Goal: Find specific page/section: Find specific page/section

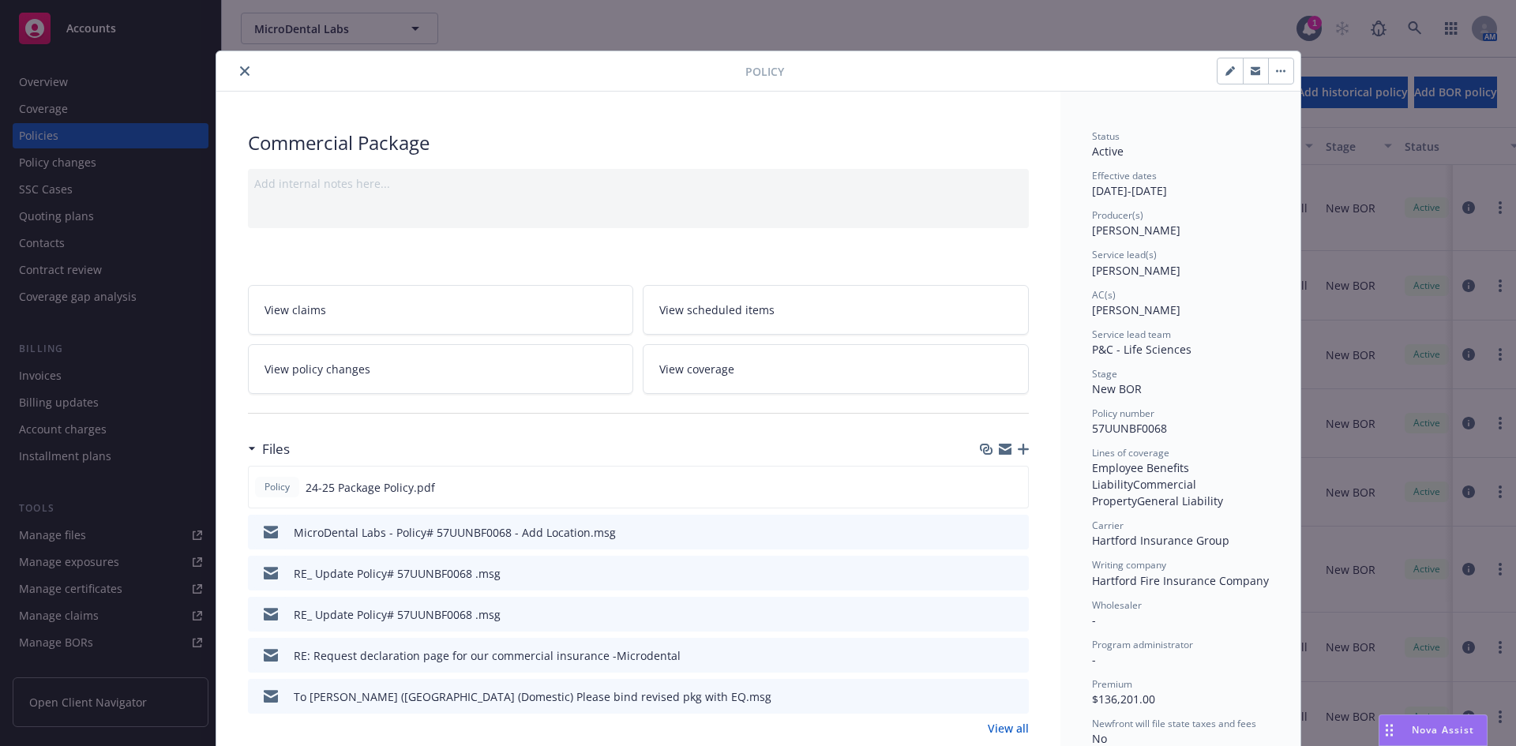
scroll to position [79, 0]
click at [240, 72] on icon "close" at bounding box center [244, 70] width 9 height 9
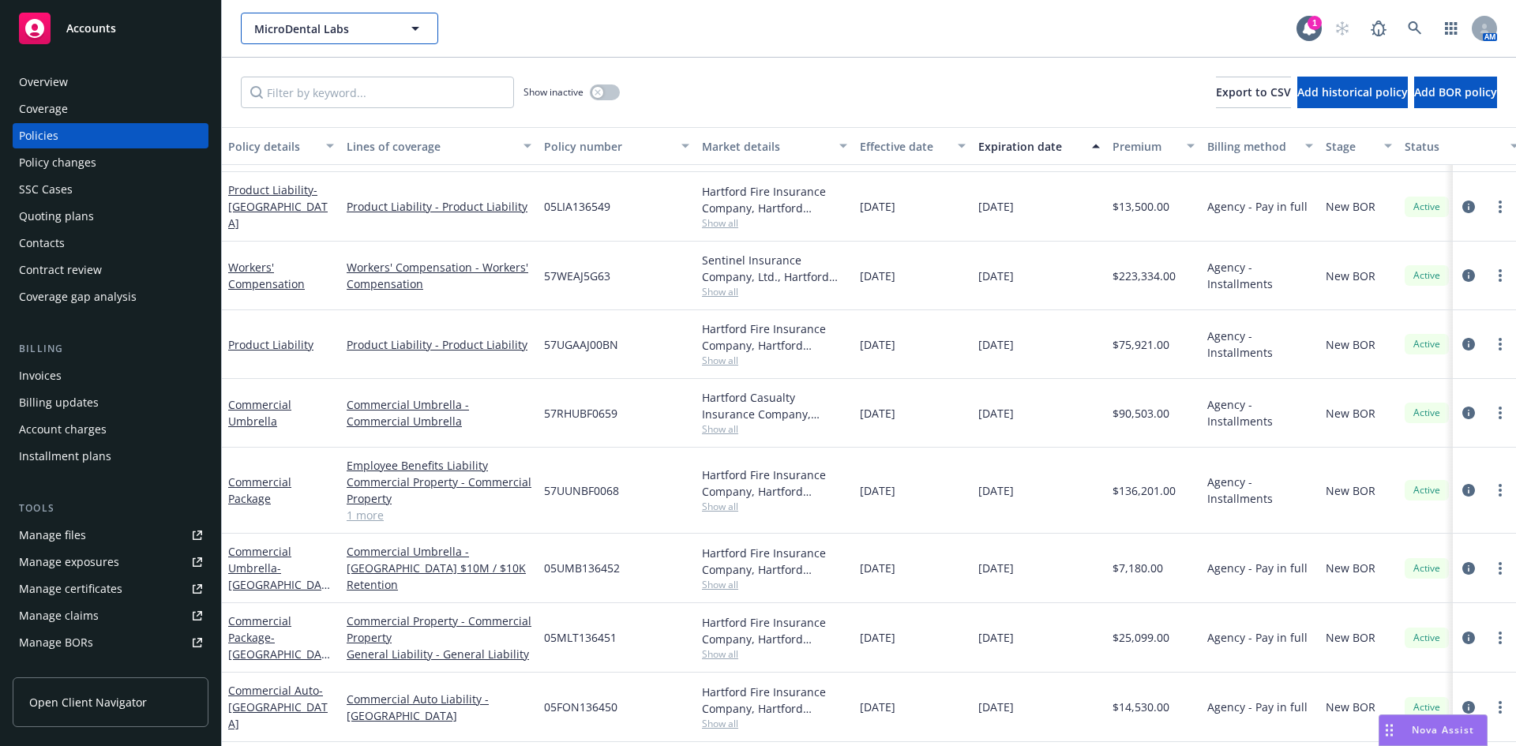
click at [396, 32] on button "MicroDental Labs" at bounding box center [339, 29] width 197 height 32
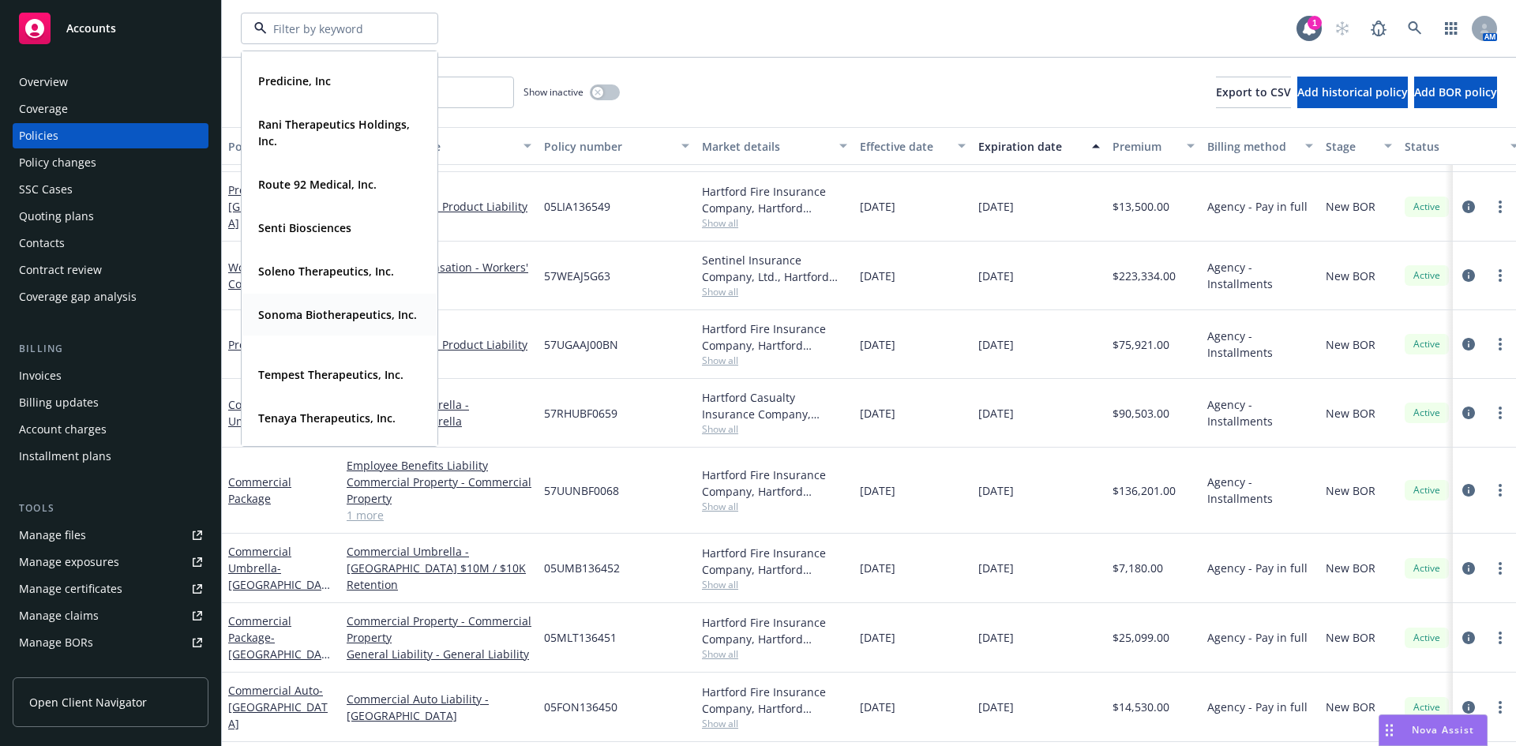
scroll to position [1105, 0]
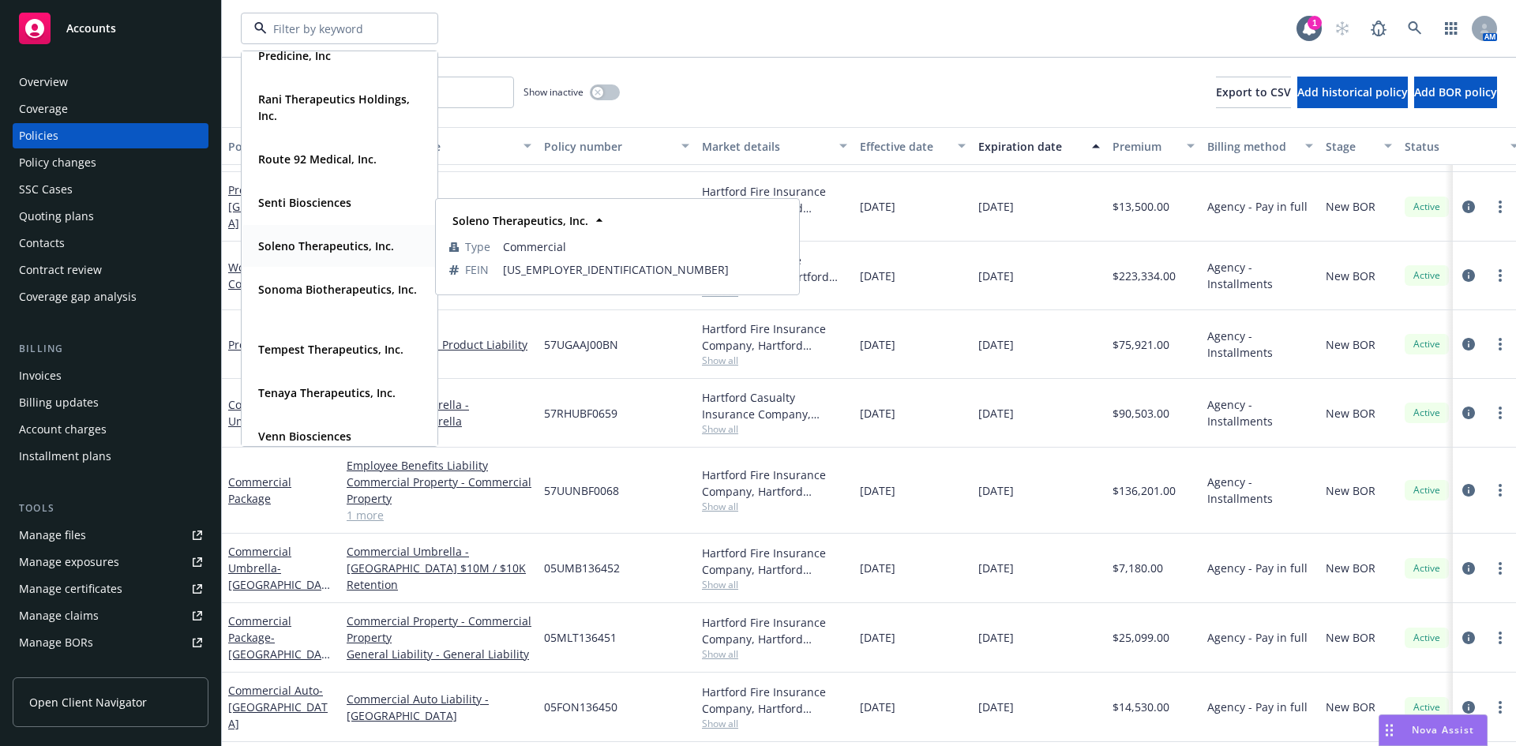
click at [329, 261] on div "Soleno Therapeutics, Inc. Type Commercial FEIN [US_EMPLOYER_IDENTIFICATION_NUMB…" at bounding box center [339, 246] width 194 height 42
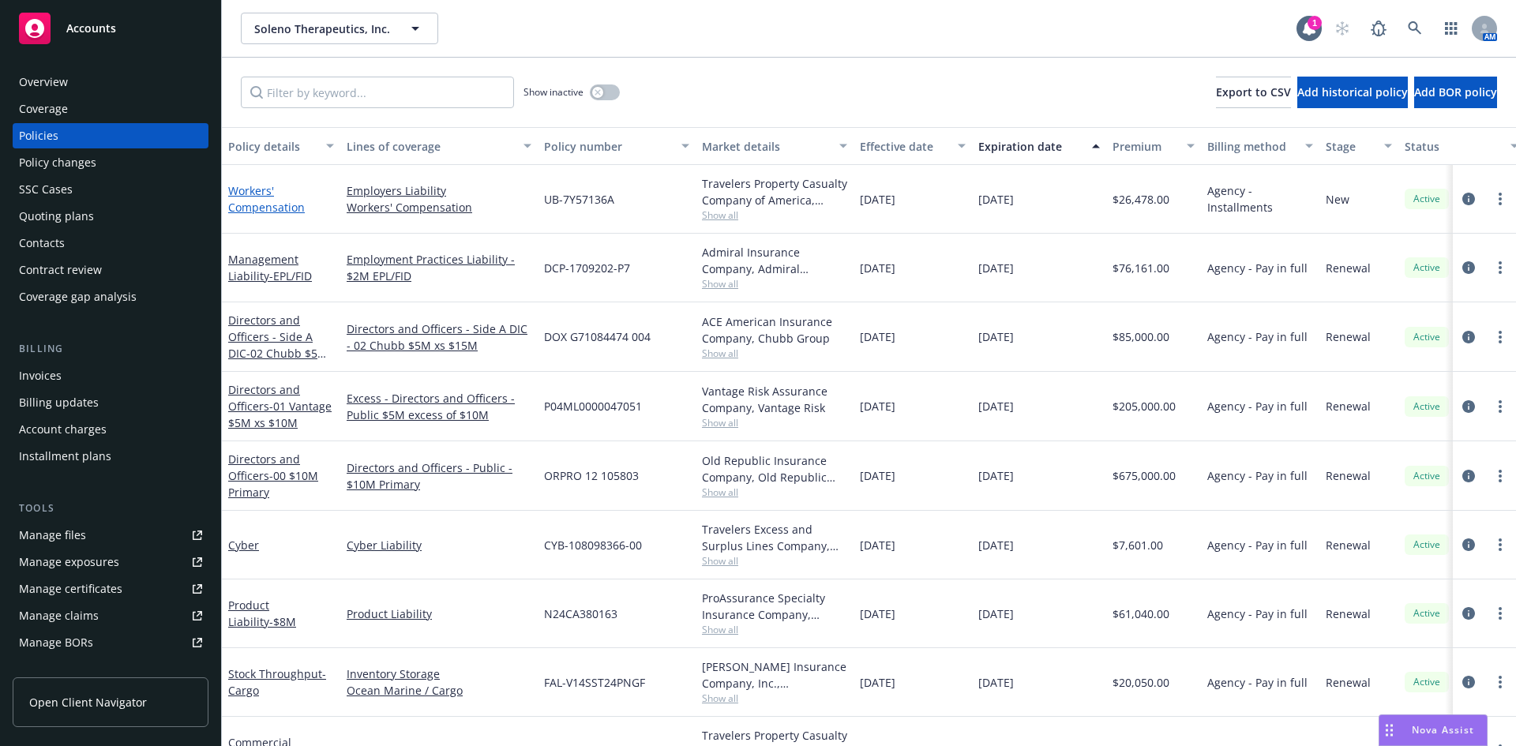
click at [278, 207] on link "Workers' Compensation" at bounding box center [266, 199] width 77 height 32
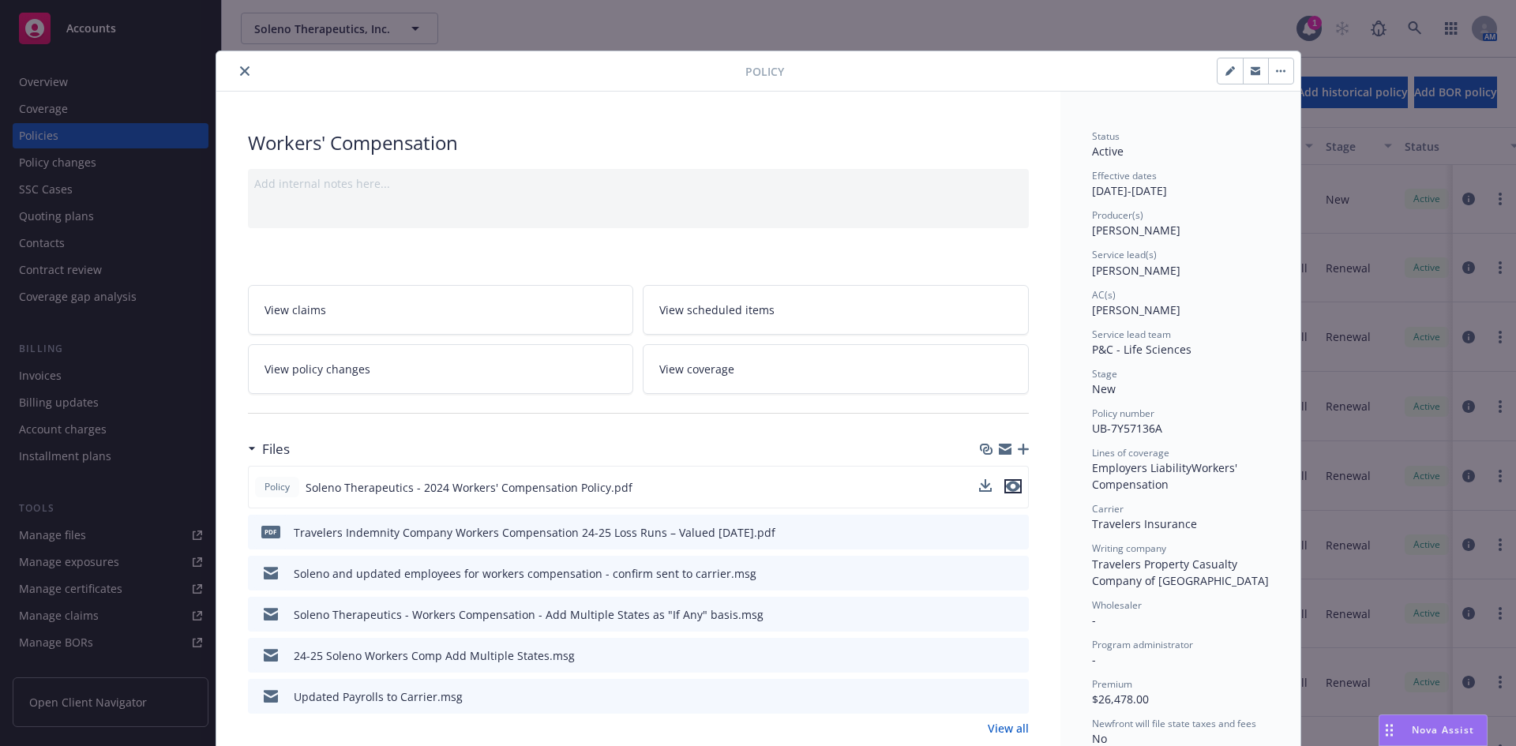
click at [1007, 484] on icon "preview file" at bounding box center [1013, 486] width 14 height 11
click at [235, 66] on button "close" at bounding box center [244, 71] width 19 height 19
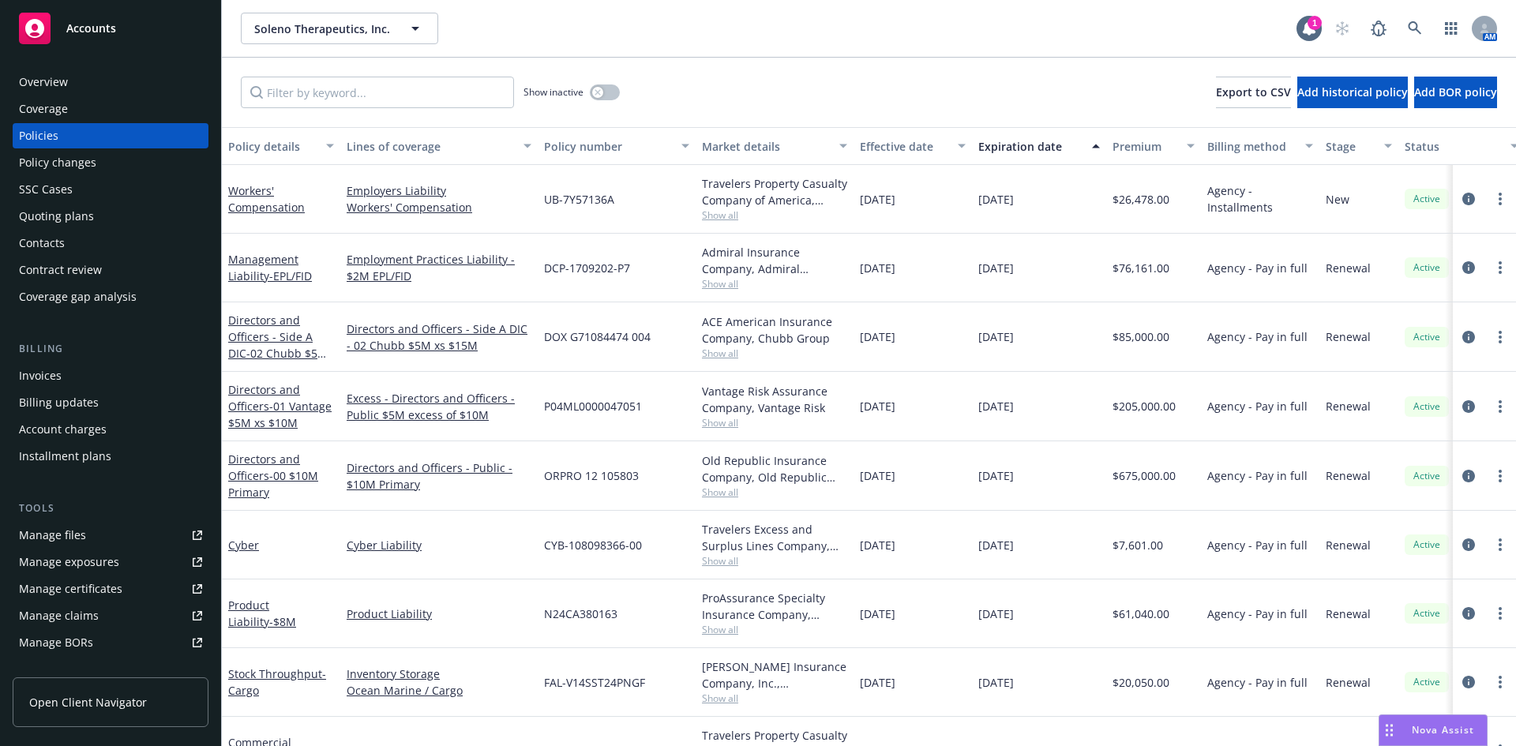
scroll to position [237, 0]
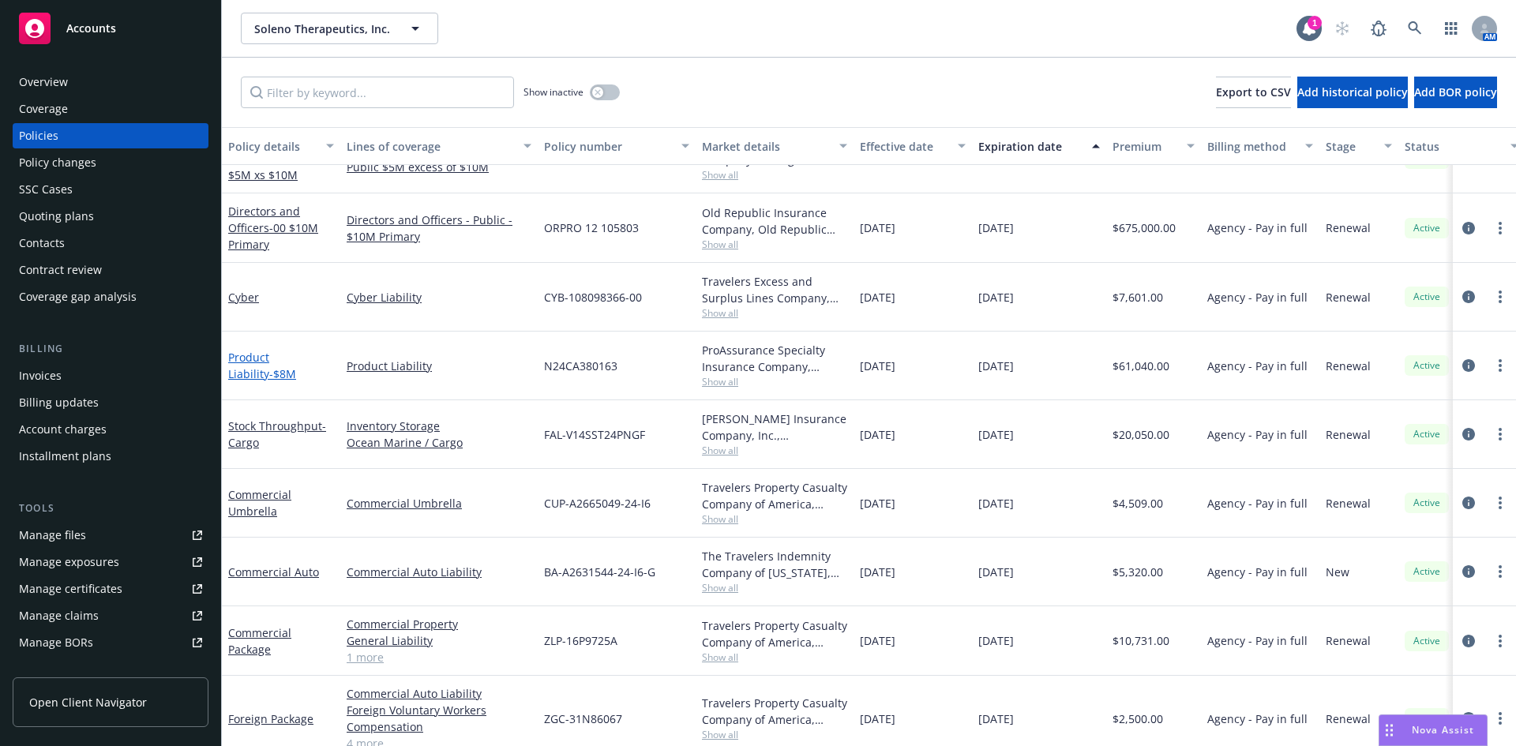
click at [289, 358] on link "Product Liability - $8M" at bounding box center [262, 366] width 68 height 32
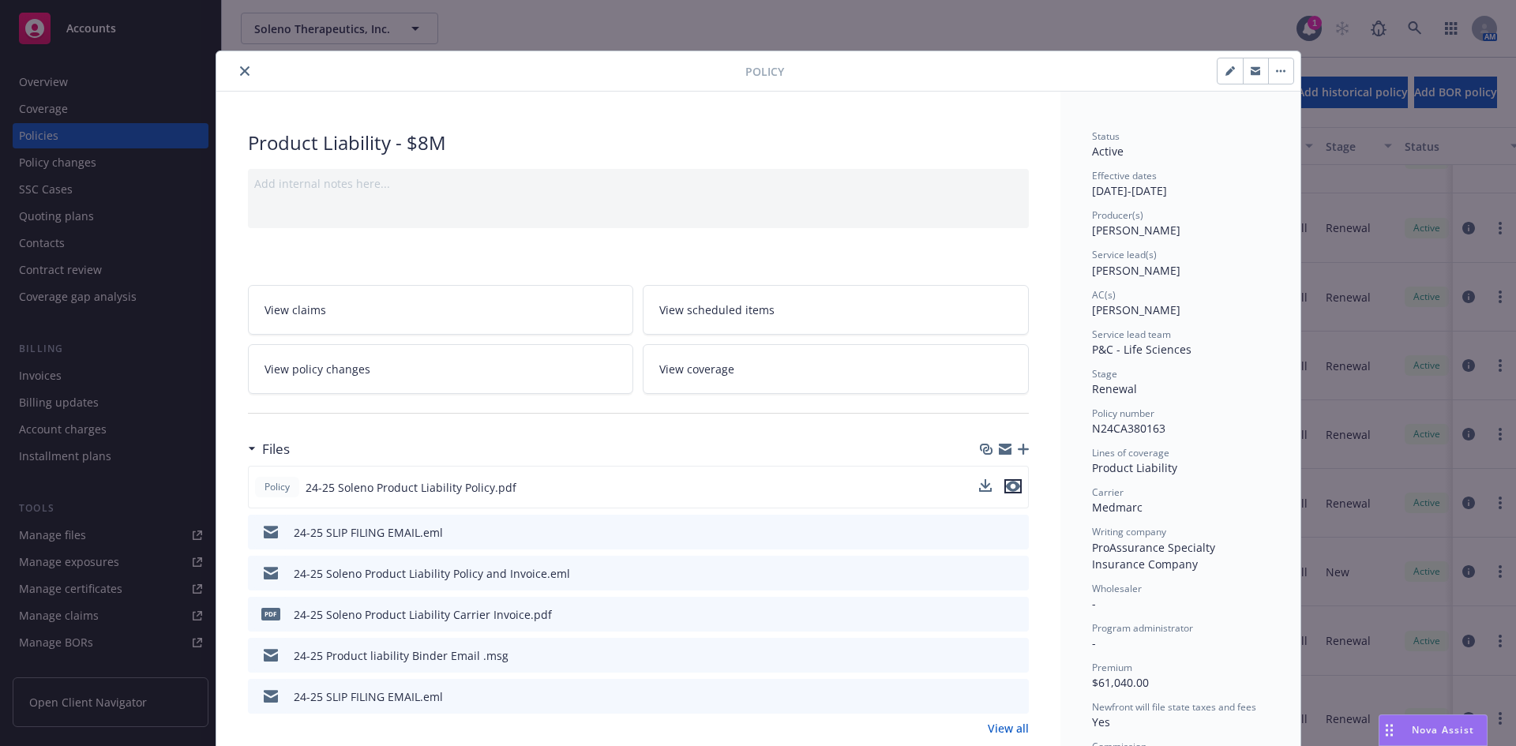
click at [1006, 489] on icon "preview file" at bounding box center [1013, 486] width 14 height 11
click at [240, 77] on button "close" at bounding box center [244, 71] width 19 height 19
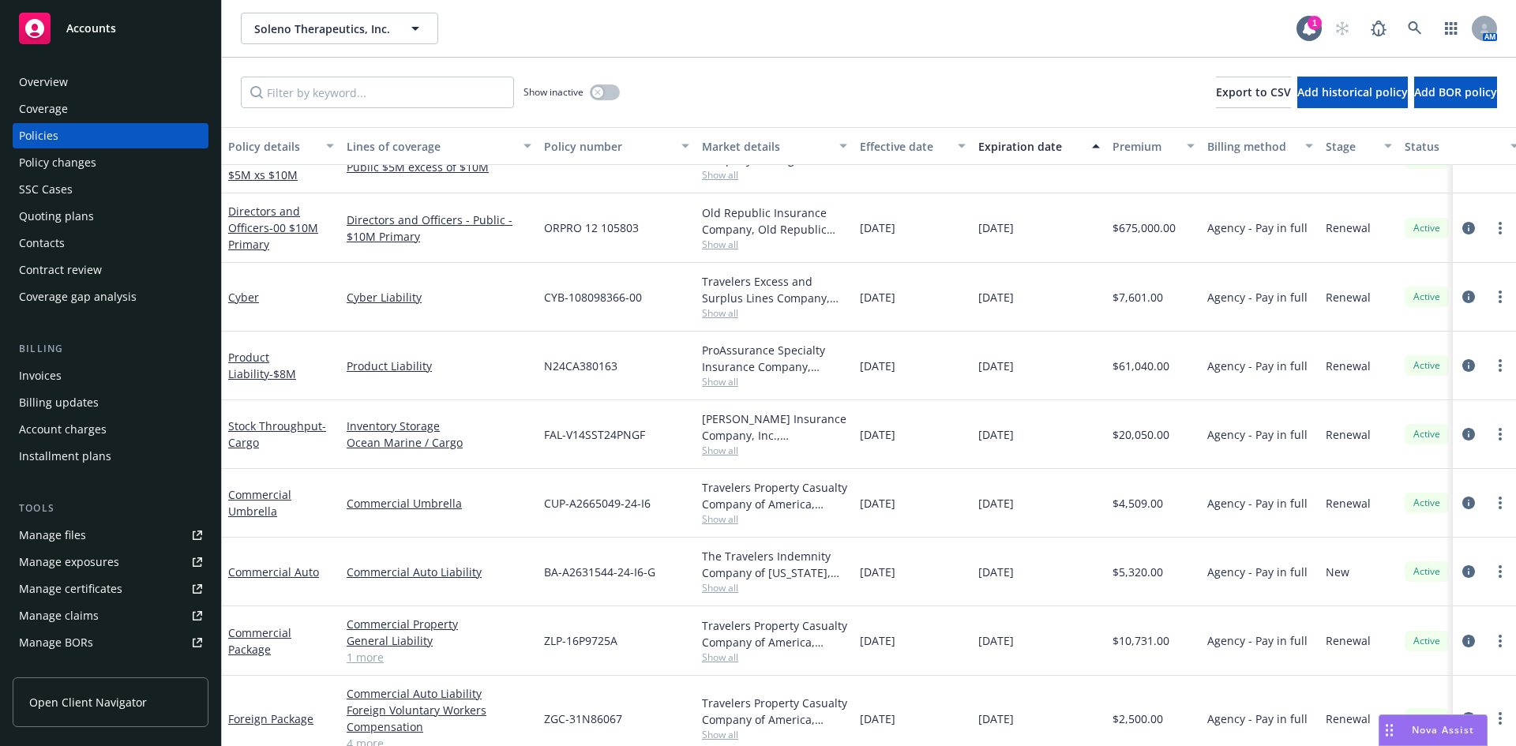
click at [99, 32] on span "Accounts" at bounding box center [91, 28] width 50 height 13
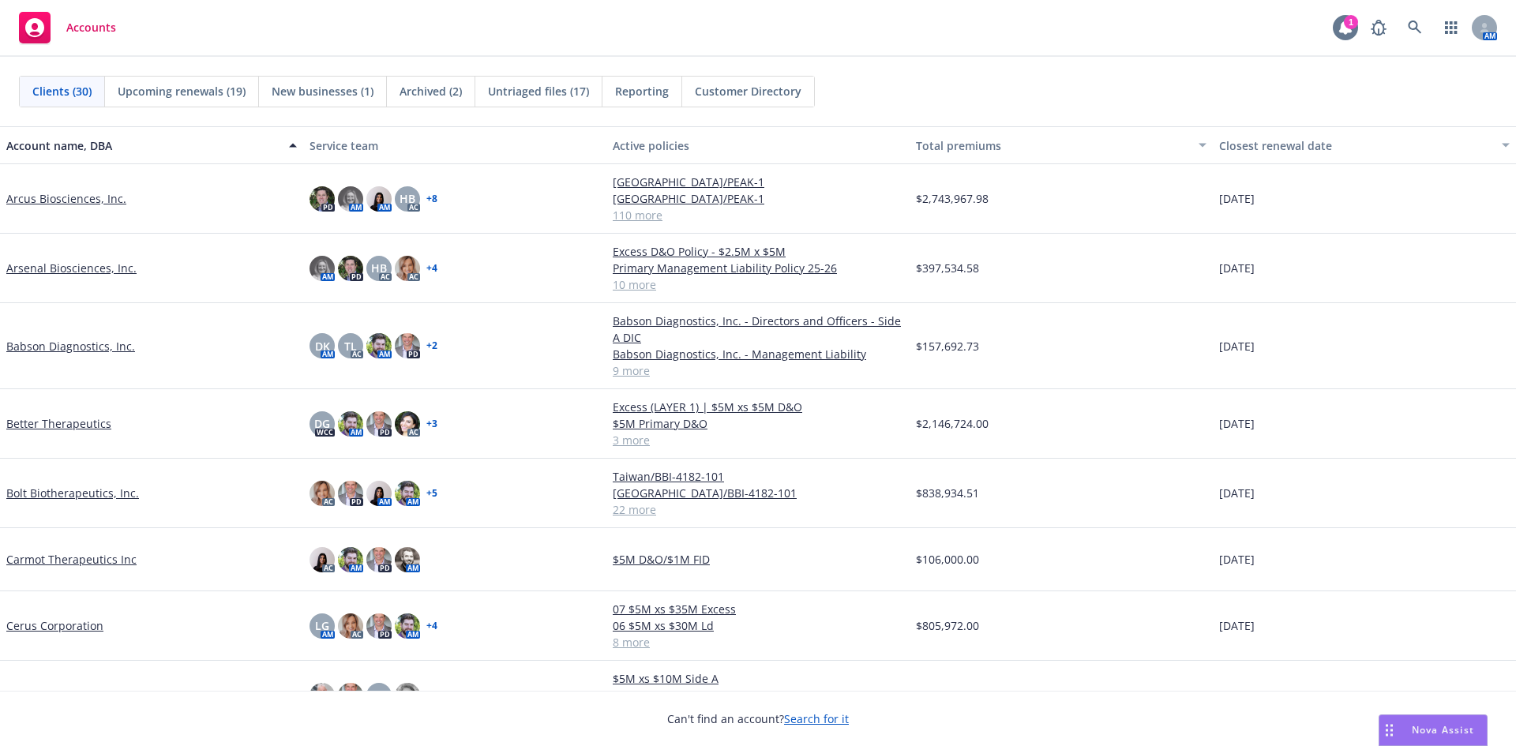
click at [1343, 31] on icon at bounding box center [1345, 28] width 13 height 14
